Goal: Register for event/course

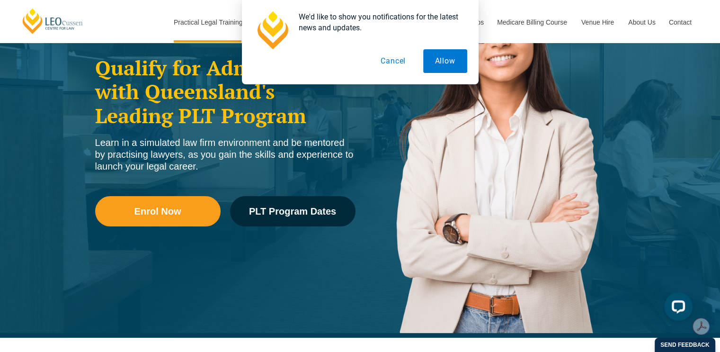
click at [391, 64] on button "Cancel" at bounding box center [393, 61] width 49 height 24
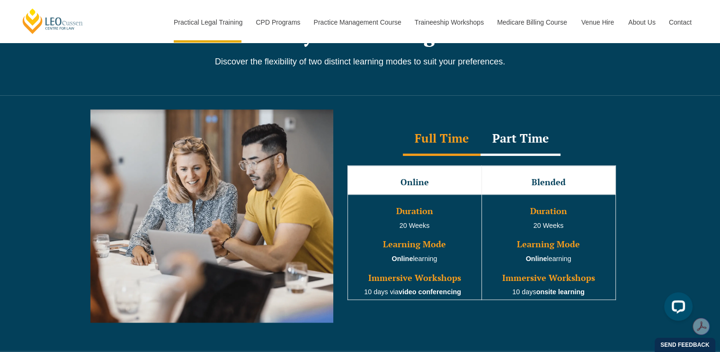
scroll to position [819, 0]
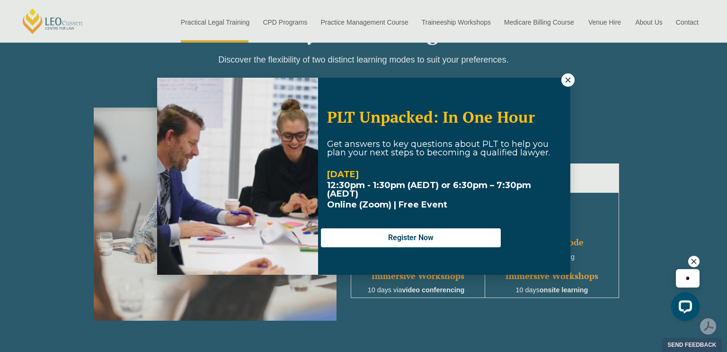
click at [567, 78] on icon at bounding box center [568, 80] width 9 height 9
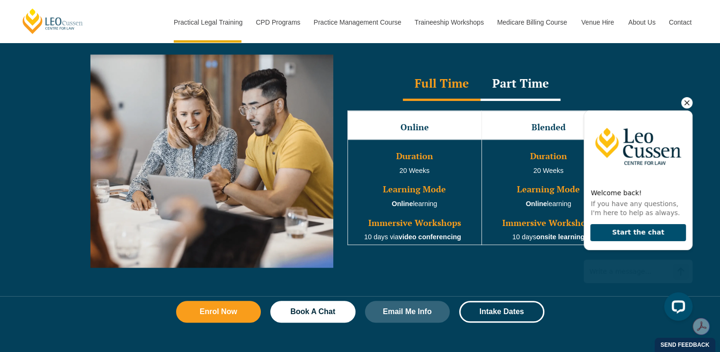
scroll to position [875, 0]
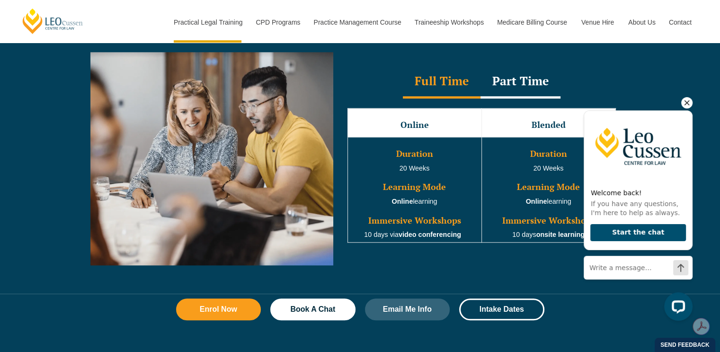
click at [686, 103] on icon "Hide greeting" at bounding box center [686, 102] width 11 height 11
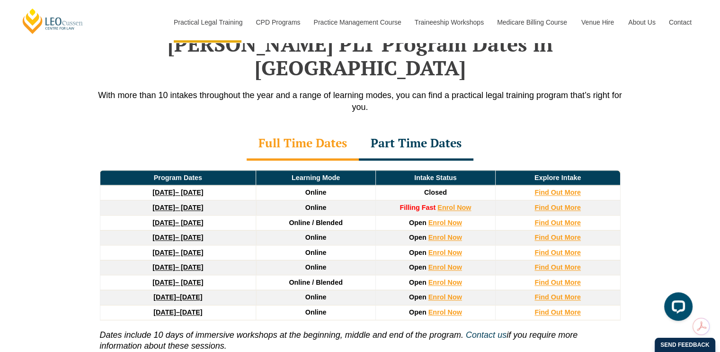
scroll to position [1278, 0]
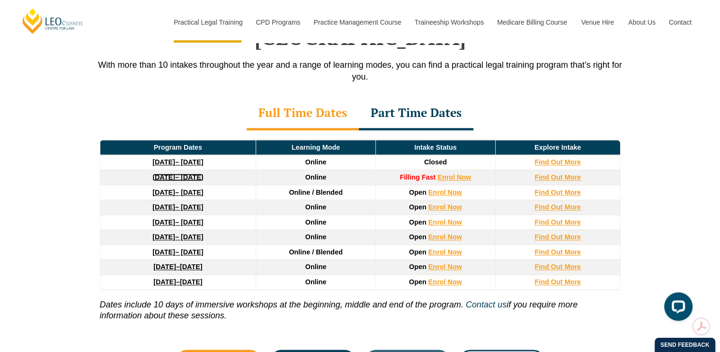
click at [194, 173] on link "[DATE] – [DATE]" at bounding box center [177, 177] width 51 height 8
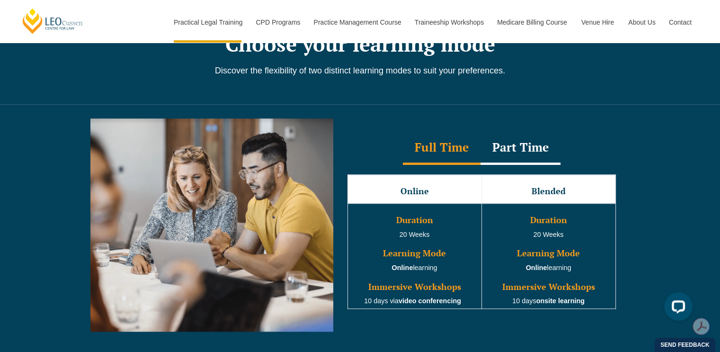
scroll to position [799, 0]
